Goal: Task Accomplishment & Management: Use online tool/utility

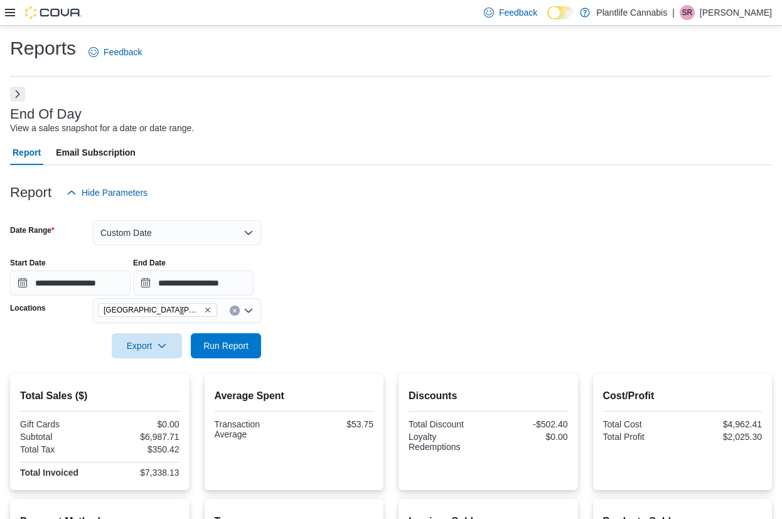
scroll to position [256, 0]
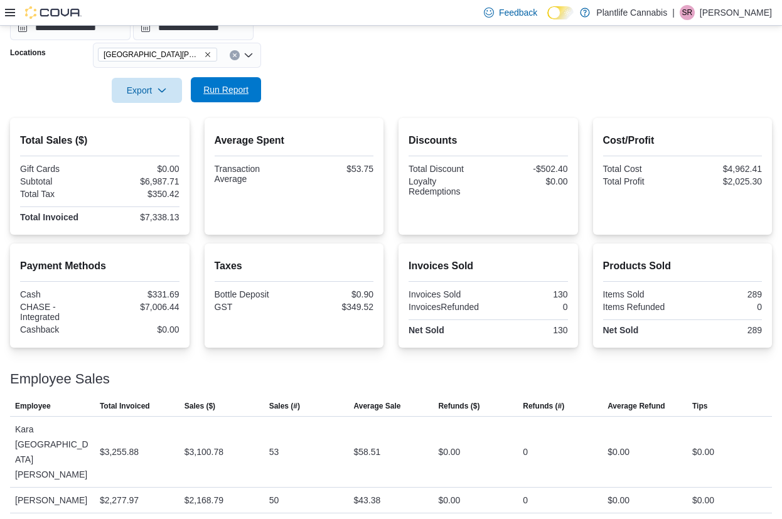
click at [252, 92] on span "Run Report" at bounding box center [225, 89] width 55 height 25
click at [251, 99] on span "Run Report" at bounding box center [225, 89] width 55 height 25
click at [208, 87] on span "Run Report" at bounding box center [225, 90] width 45 height 13
click at [210, 54] on icon "Remove Fort McMurray - Eagle Ridge from selection in this group" at bounding box center [208, 55] width 8 height 8
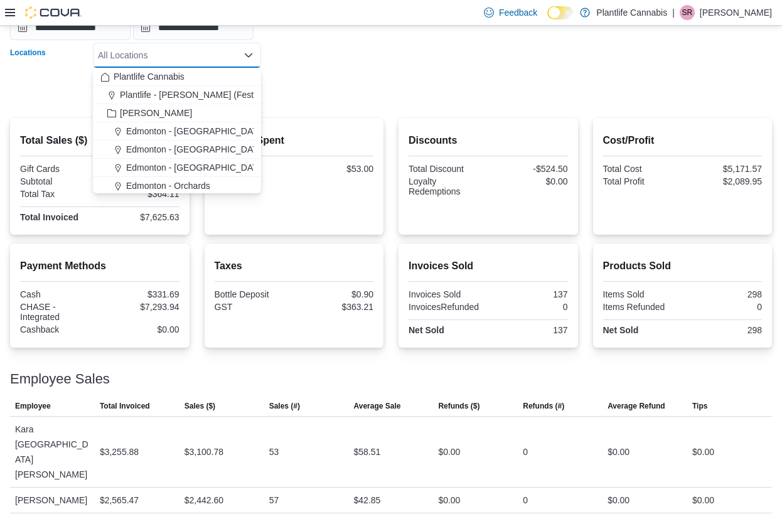
click at [296, 81] on form "**********" at bounding box center [391, 26] width 762 height 153
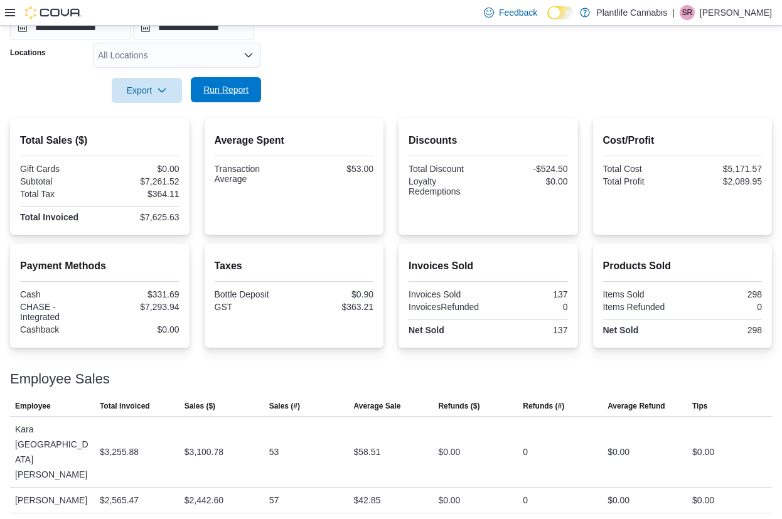
click at [238, 93] on span "Run Report" at bounding box center [225, 90] width 45 height 13
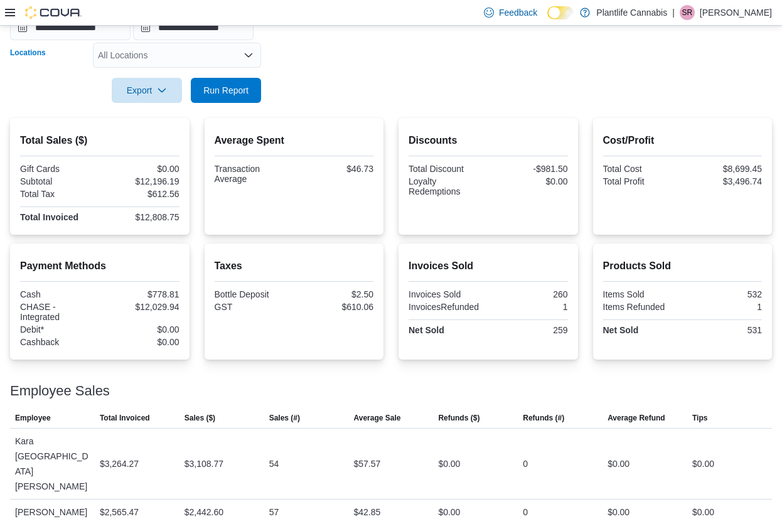
click at [229, 60] on div "All Locations" at bounding box center [177, 55] width 168 height 25
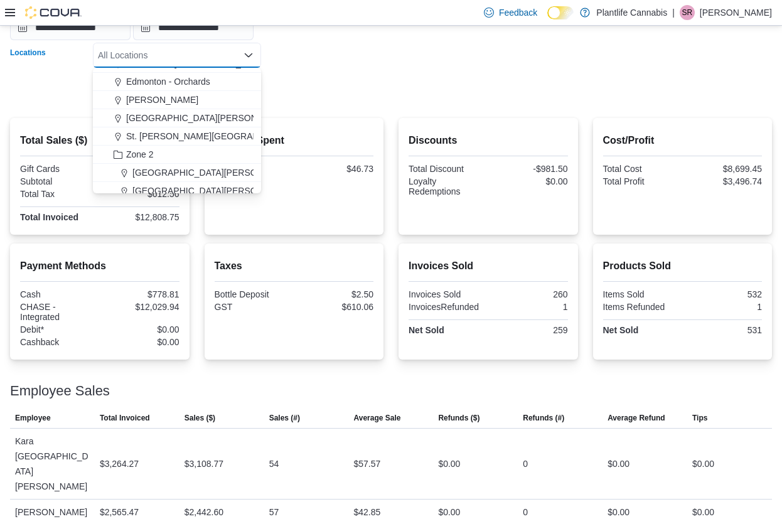
scroll to position [104, 0]
click at [213, 177] on span "[GEOGRAPHIC_DATA][PERSON_NAME] - [GEOGRAPHIC_DATA]" at bounding box center [264, 173] width 263 height 13
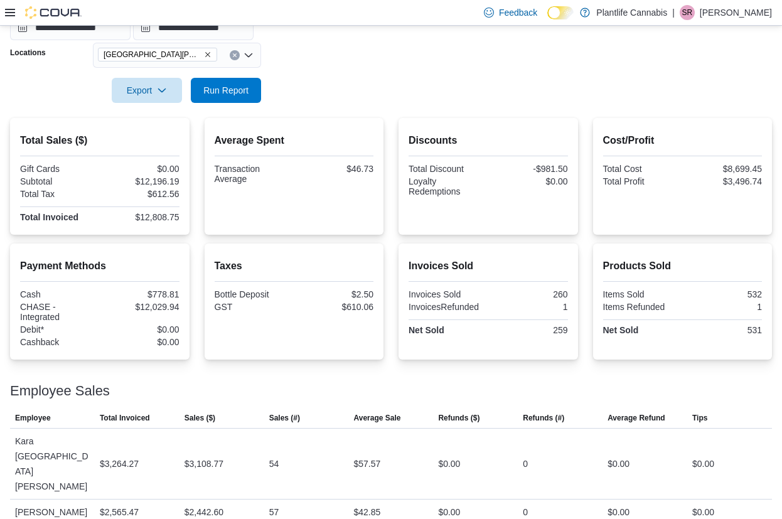
click at [320, 127] on div "Average Spent Transaction Average $46.73" at bounding box center [295, 176] width 180 height 117
click at [230, 99] on span "Run Report" at bounding box center [225, 89] width 55 height 25
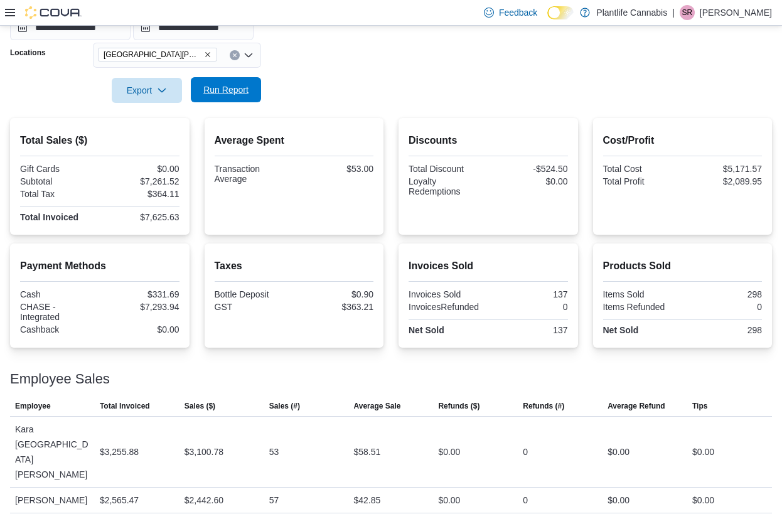
click at [230, 99] on span "Run Report" at bounding box center [225, 89] width 55 height 25
click at [230, 90] on span "Run Report" at bounding box center [225, 90] width 45 height 13
click at [210, 94] on span "Run Report" at bounding box center [225, 90] width 45 height 13
click at [219, 82] on span "Run Report" at bounding box center [225, 89] width 55 height 25
click at [255, 90] on button "Run Report" at bounding box center [226, 89] width 70 height 25
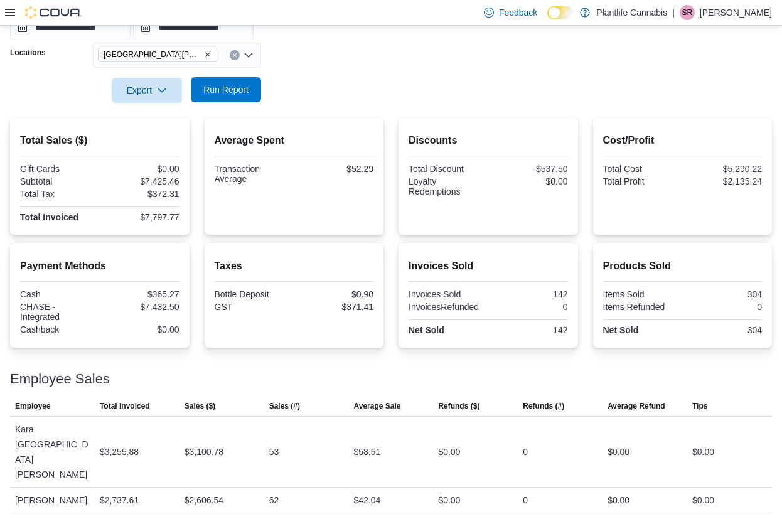
click at [245, 79] on span "Run Report" at bounding box center [225, 89] width 55 height 25
click at [264, 87] on form "**********" at bounding box center [391, 26] width 762 height 153
click at [256, 92] on button "Run Report" at bounding box center [226, 89] width 70 height 25
click at [247, 92] on span "Run Report" at bounding box center [225, 90] width 45 height 13
click at [155, 217] on div "$7,797.77" at bounding box center [140, 217] width 77 height 10
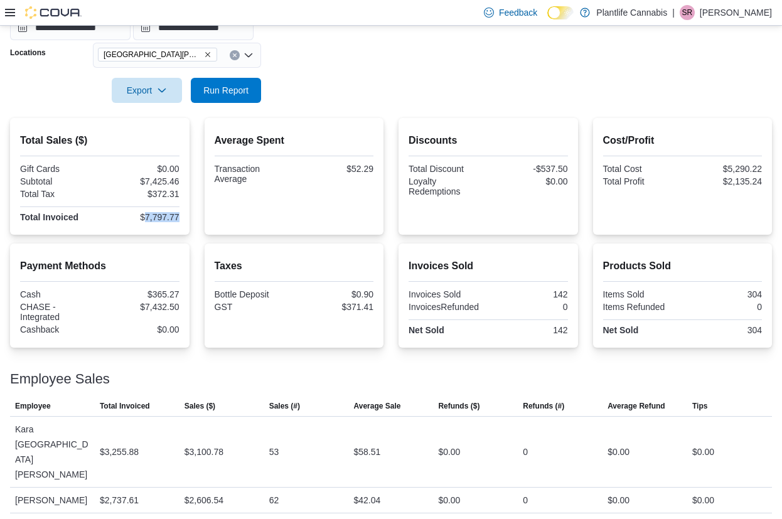
click at [155, 217] on div "$7,797.77" at bounding box center [140, 217] width 77 height 10
copy div "7,797.77"
click at [168, 307] on div "$7,432.50" at bounding box center [140, 307] width 77 height 10
copy div "7,432.50"
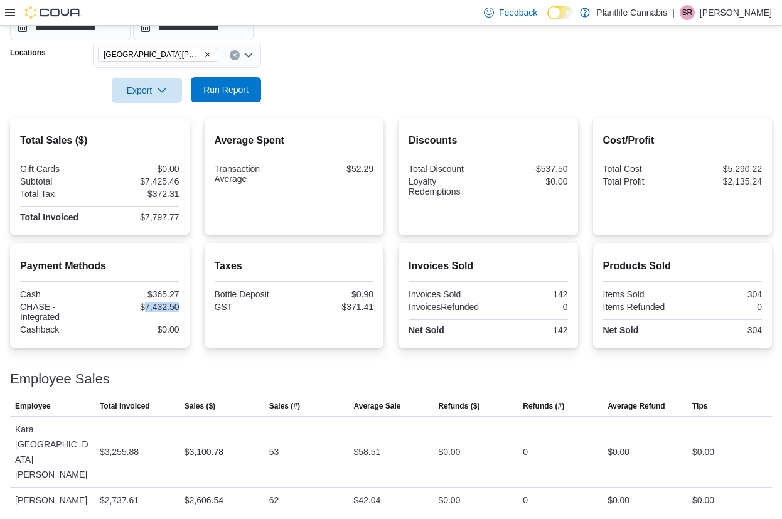
click at [206, 90] on span "Run Report" at bounding box center [225, 90] width 45 height 13
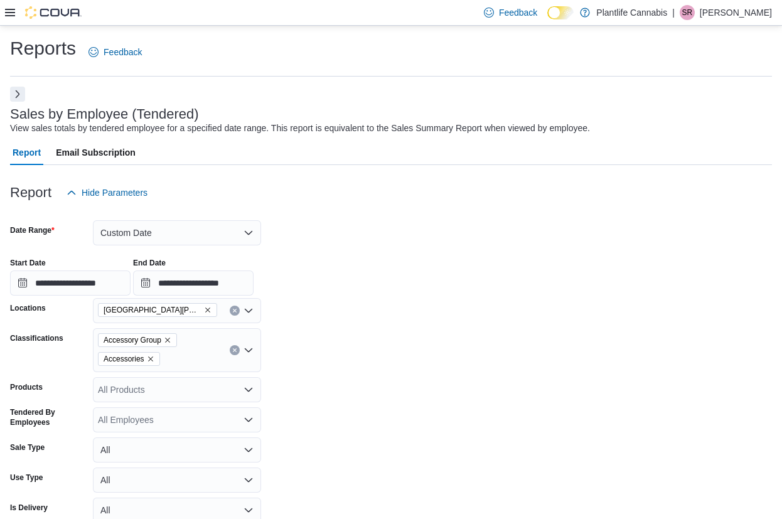
scroll to position [214, 0]
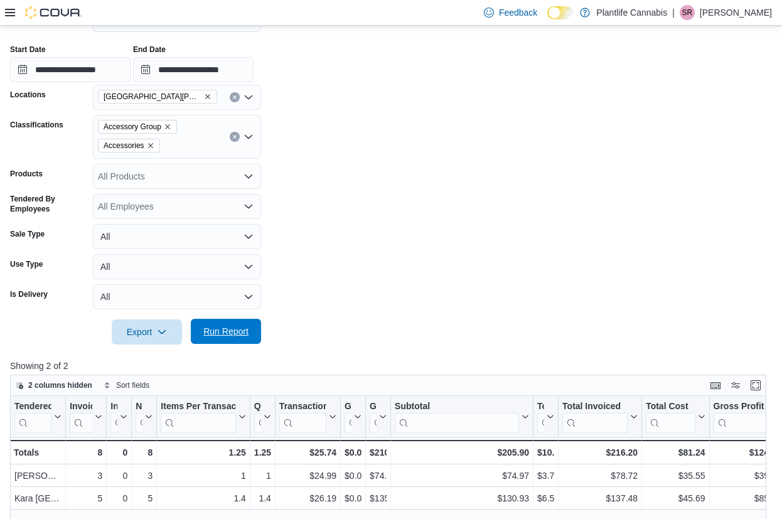
click at [226, 330] on span "Run Report" at bounding box center [225, 331] width 45 height 13
click at [226, 332] on span "Run Report" at bounding box center [225, 331] width 45 height 13
click at [250, 331] on span "Run Report" at bounding box center [225, 331] width 55 height 25
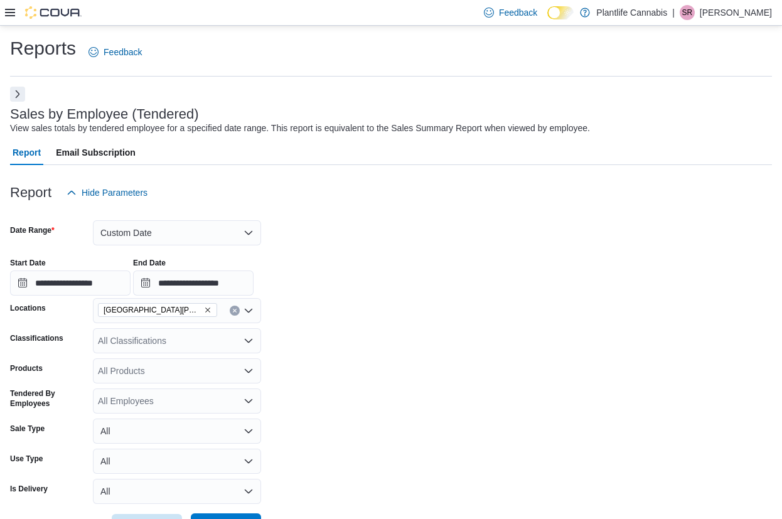
scroll to position [206, 0]
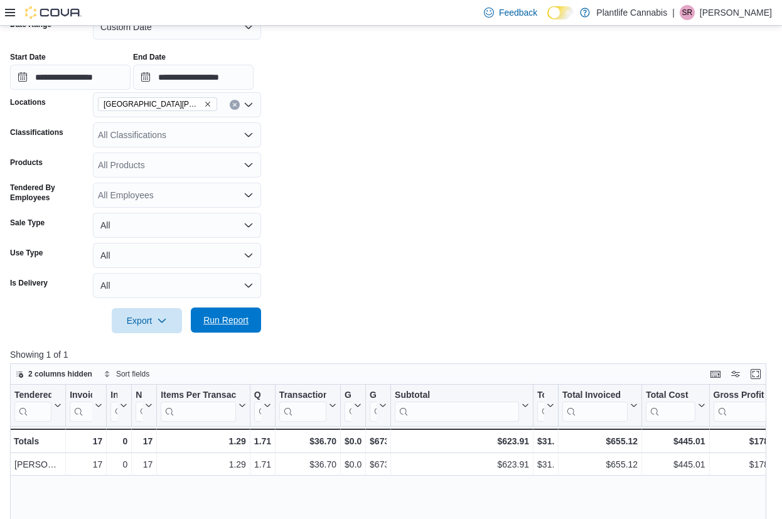
drag, startPoint x: 256, startPoint y: 325, endPoint x: 259, endPoint y: 317, distance: 9.1
click at [259, 318] on button "Run Report" at bounding box center [226, 320] width 70 height 25
click at [234, 317] on span "Run Report" at bounding box center [225, 320] width 45 height 13
click at [224, 323] on span "Run Report" at bounding box center [225, 320] width 45 height 13
click at [245, 326] on span "Run Report" at bounding box center [225, 320] width 45 height 13
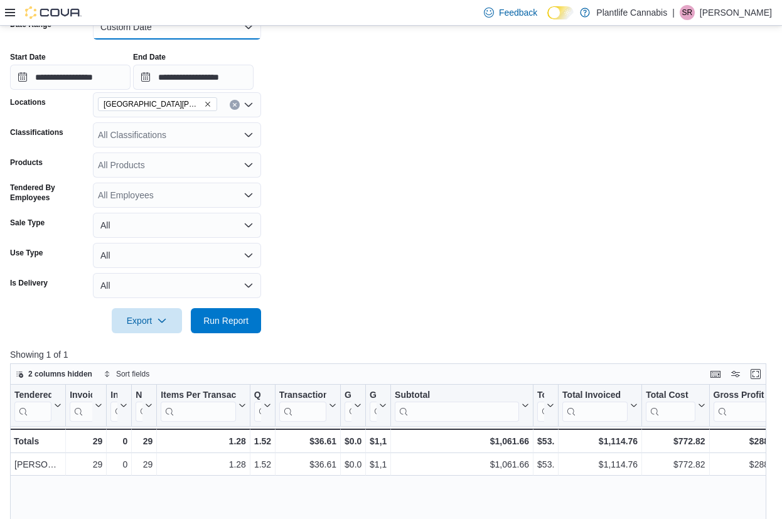
click at [128, 34] on button "Custom Date" at bounding box center [177, 26] width 168 height 25
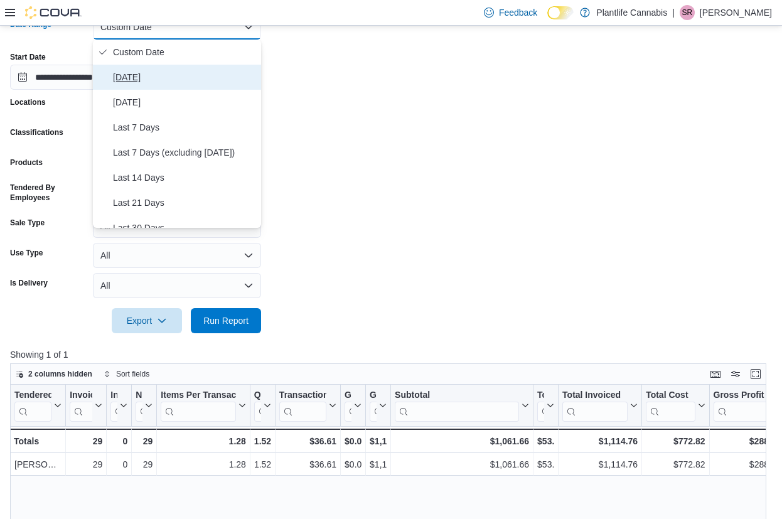
click at [119, 82] on span "Today" at bounding box center [184, 77] width 143 height 15
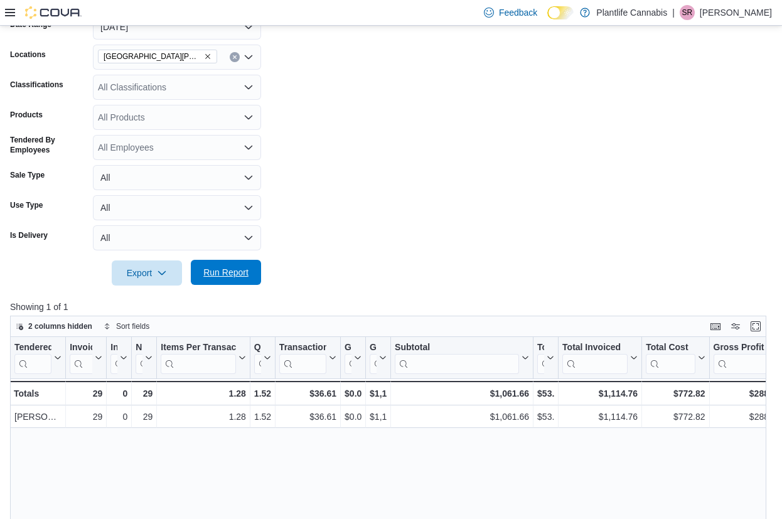
click at [250, 278] on span "Run Report" at bounding box center [225, 272] width 55 height 25
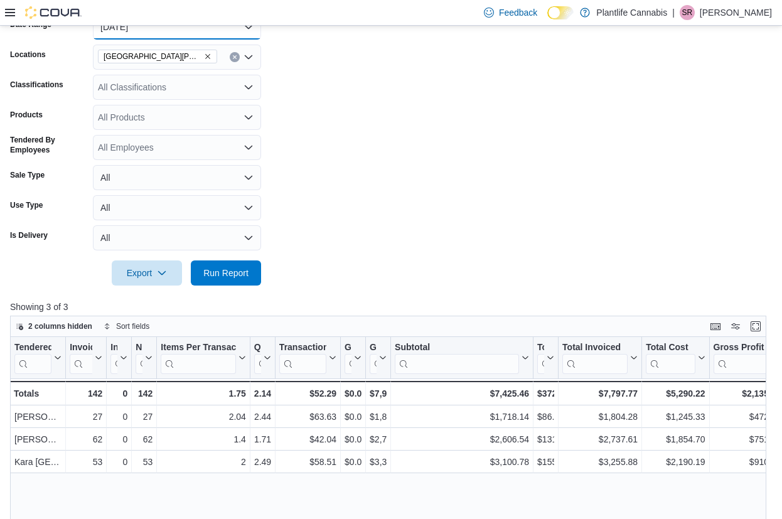
click at [207, 34] on button "Today" at bounding box center [177, 26] width 168 height 25
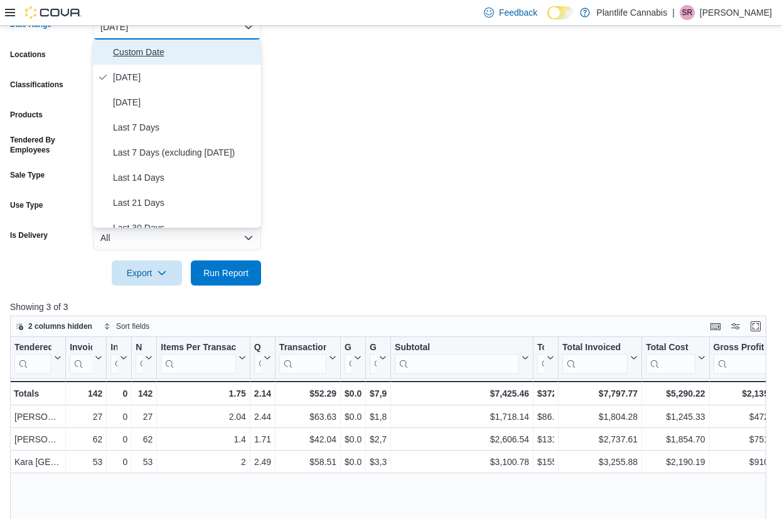
click at [157, 60] on button "Custom Date" at bounding box center [177, 52] width 168 height 25
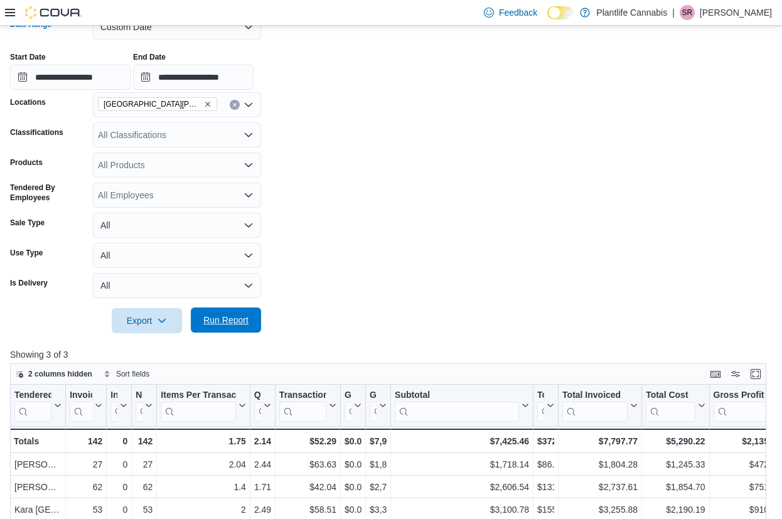
click at [228, 323] on span "Run Report" at bounding box center [225, 320] width 45 height 13
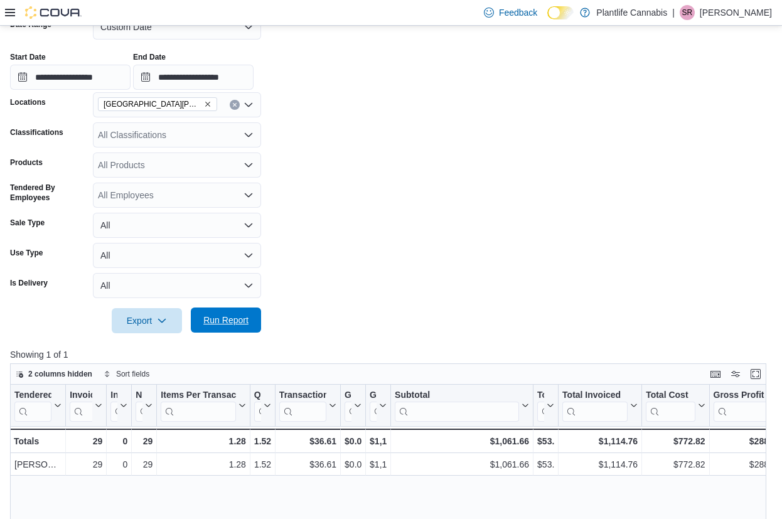
click at [206, 311] on span "Run Report" at bounding box center [225, 320] width 55 height 25
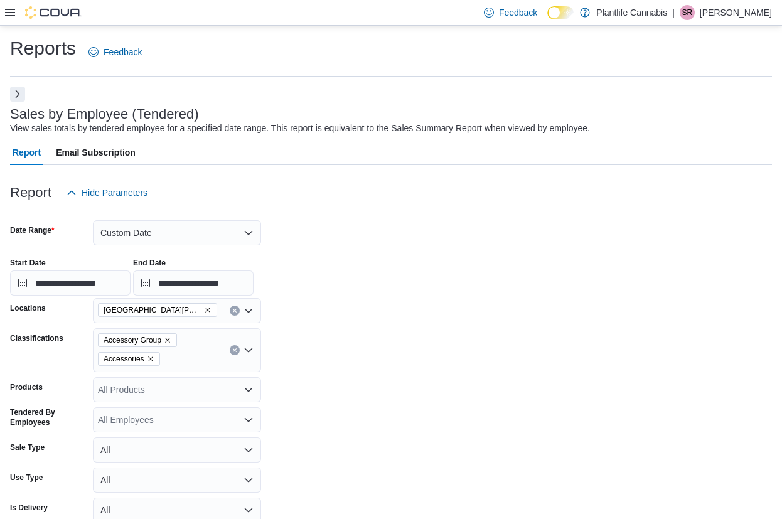
scroll to position [214, 0]
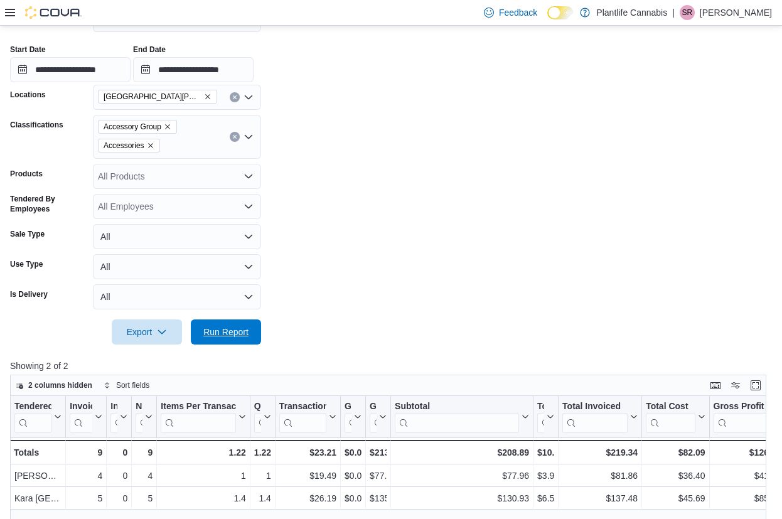
click at [218, 322] on span "Run Report" at bounding box center [225, 332] width 55 height 25
type input "**********"
